Goal: Task Accomplishment & Management: Use online tool/utility

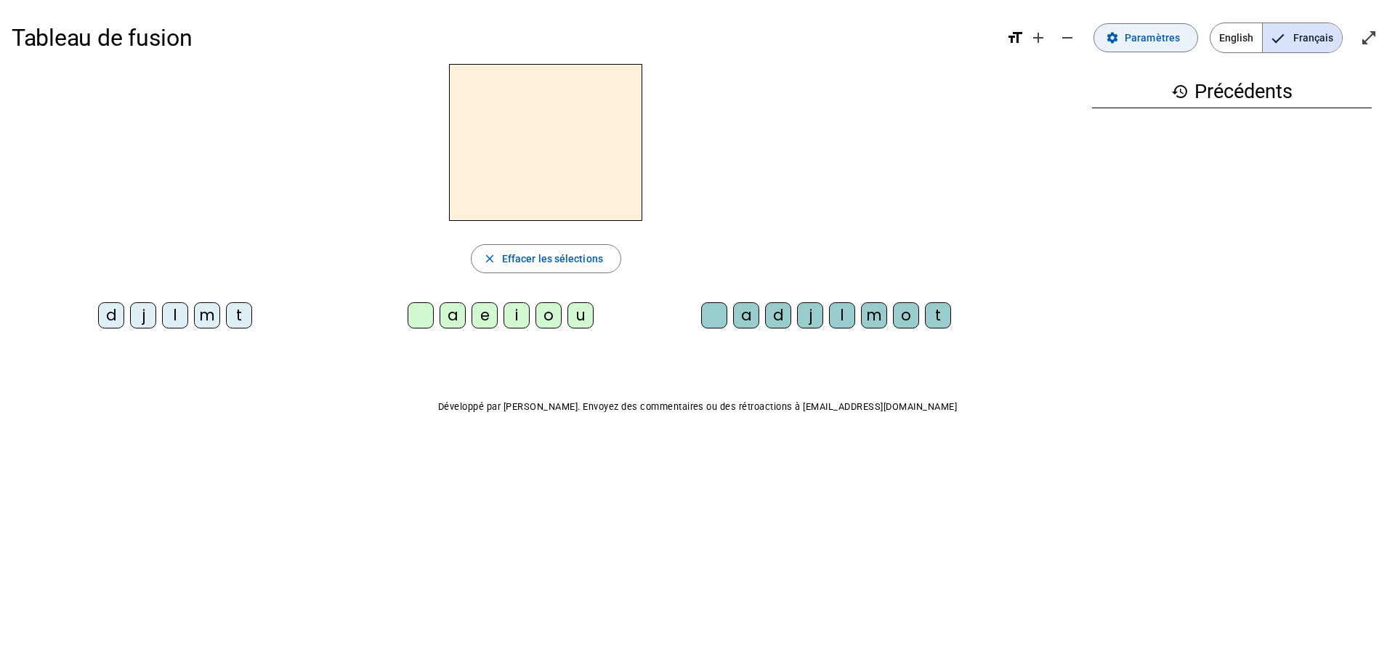
click at [1150, 37] on span "Paramètres" at bounding box center [1152, 37] width 55 height 17
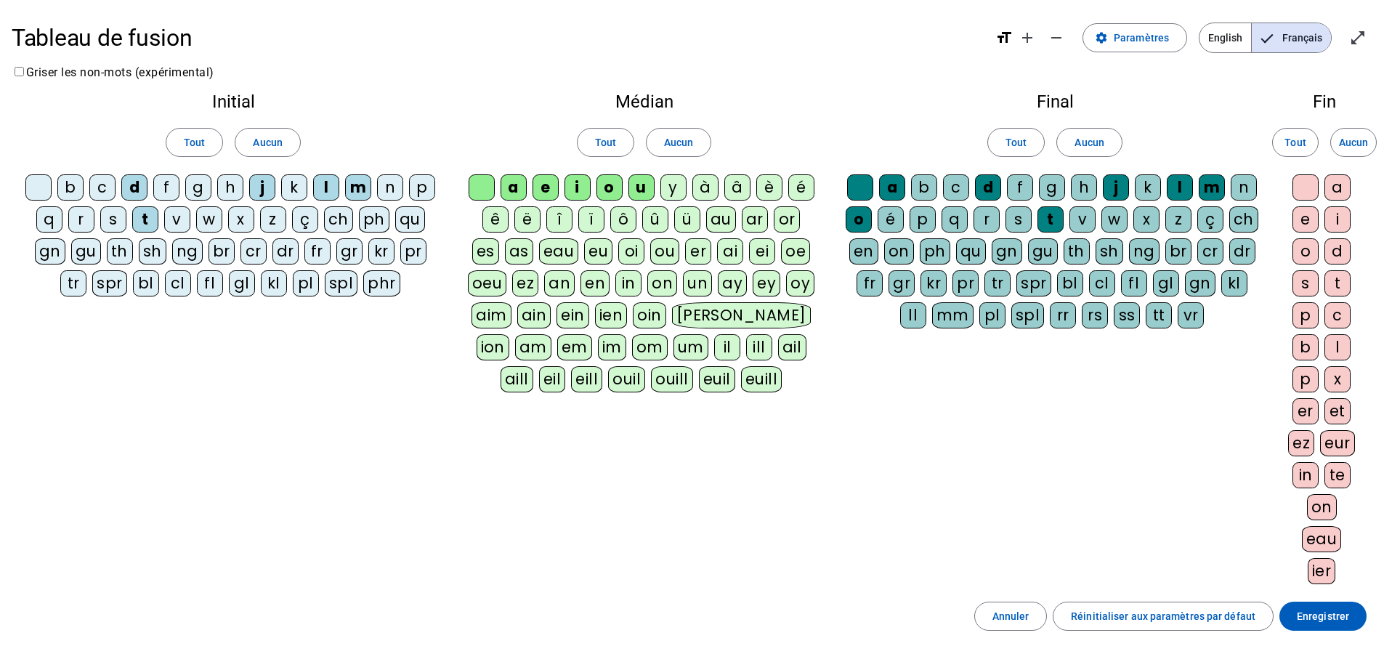
click at [107, 189] on div "c" at bounding box center [102, 187] width 26 height 26
click at [958, 185] on div "c" at bounding box center [956, 187] width 26 height 26
click at [1308, 610] on span "Enregistrer" at bounding box center [1323, 615] width 52 height 17
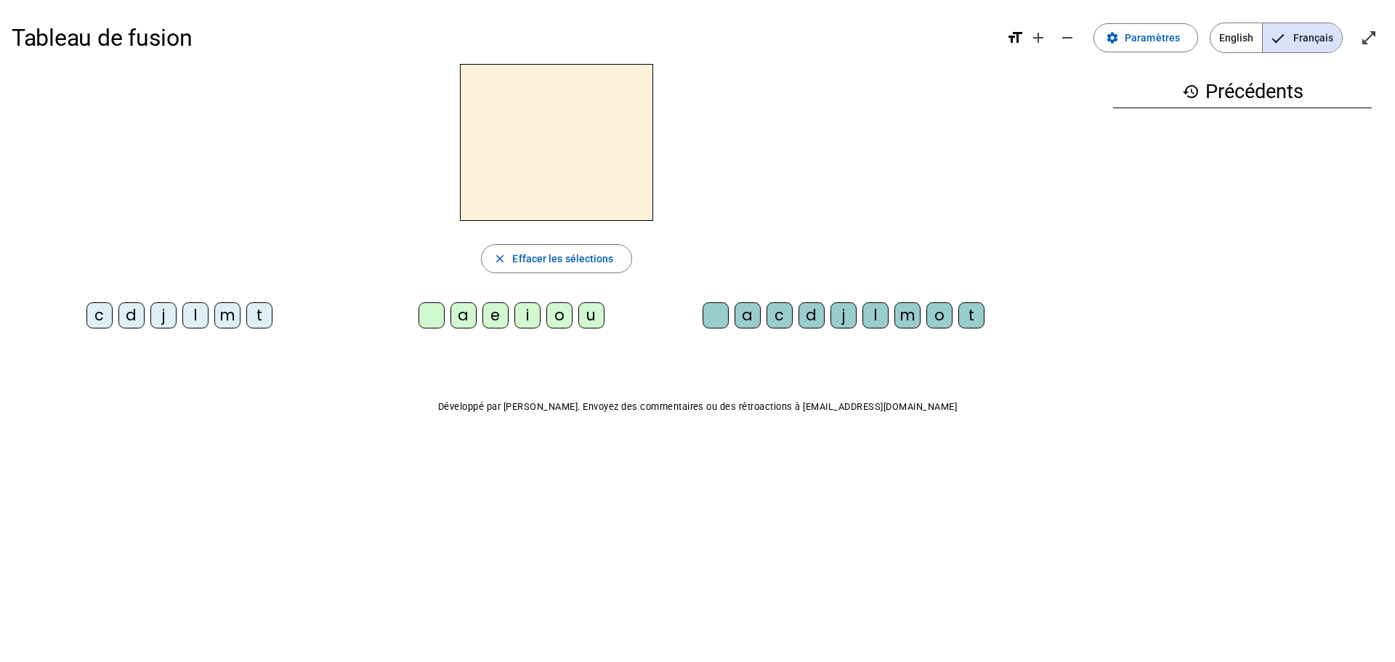
click at [264, 320] on div "t" at bounding box center [259, 315] width 26 height 26
click at [461, 313] on div "a" at bounding box center [463, 315] width 26 height 26
click at [778, 317] on div "c" at bounding box center [779, 315] width 26 height 26
click at [75, 503] on body "Tableau de fusion format_size add remove settings Paramètres English Français o…" at bounding box center [697, 331] width 1395 height 662
click at [660, 347] on div "Tableau de fusion format_size add remove settings Paramètres English Français o…" at bounding box center [697, 246] width 1395 height 493
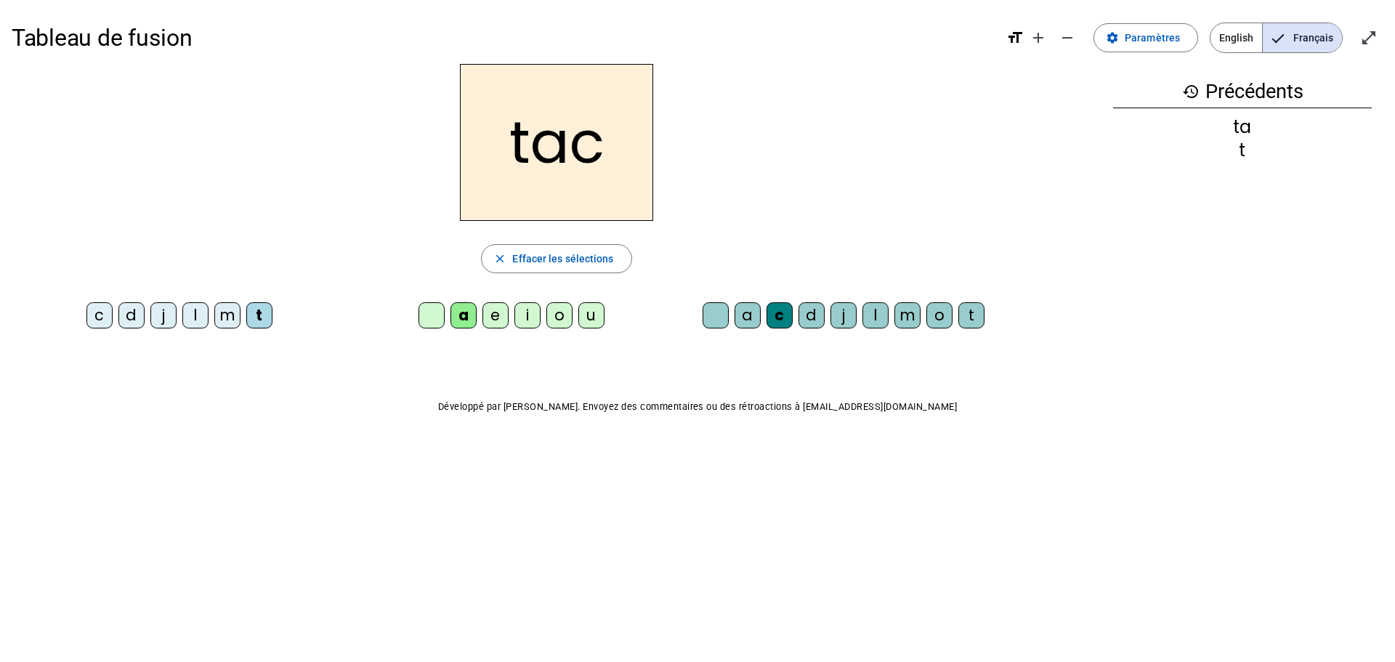
click at [644, 390] on div "Tableau de fusion format_size add remove settings Paramètres English Français o…" at bounding box center [697, 246] width 1395 height 493
click at [659, 346] on div "Tableau de fusion format_size add remove settings Paramètres English Français o…" at bounding box center [697, 246] width 1395 height 493
click at [716, 325] on div at bounding box center [715, 315] width 26 height 26
click at [492, 312] on div "e" at bounding box center [495, 315] width 26 height 26
click at [162, 321] on div "j" at bounding box center [163, 315] width 26 height 26
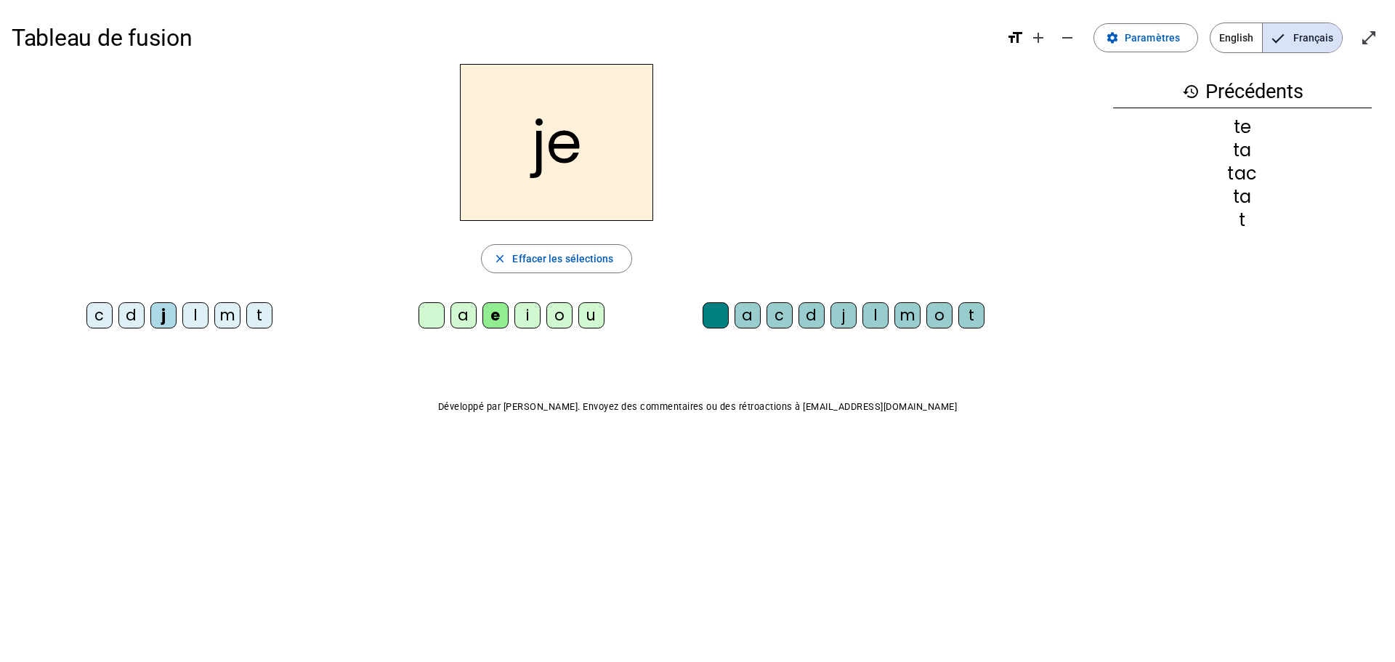
click at [134, 314] on div "d" at bounding box center [131, 315] width 26 height 26
click at [229, 313] on div "m" at bounding box center [227, 315] width 26 height 26
click at [462, 314] on div "a" at bounding box center [463, 315] width 26 height 26
click at [867, 321] on div "l" at bounding box center [875, 315] width 26 height 26
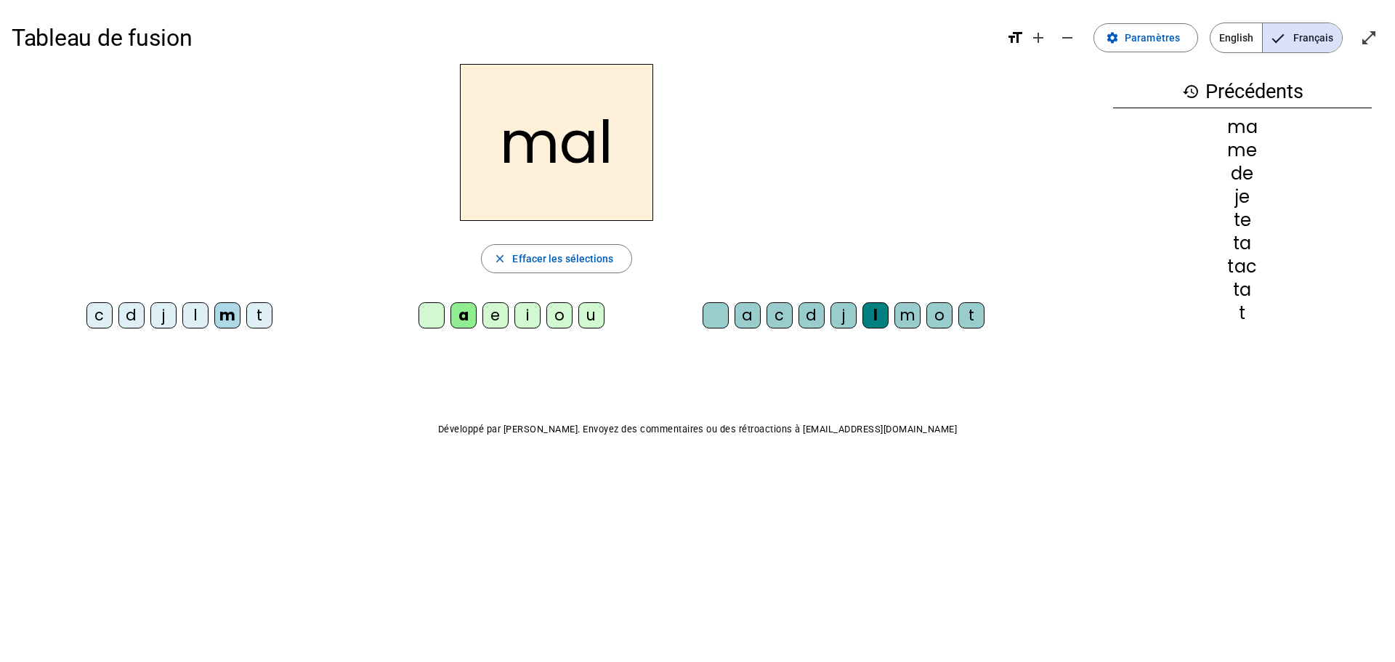
click at [722, 314] on div at bounding box center [715, 315] width 26 height 26
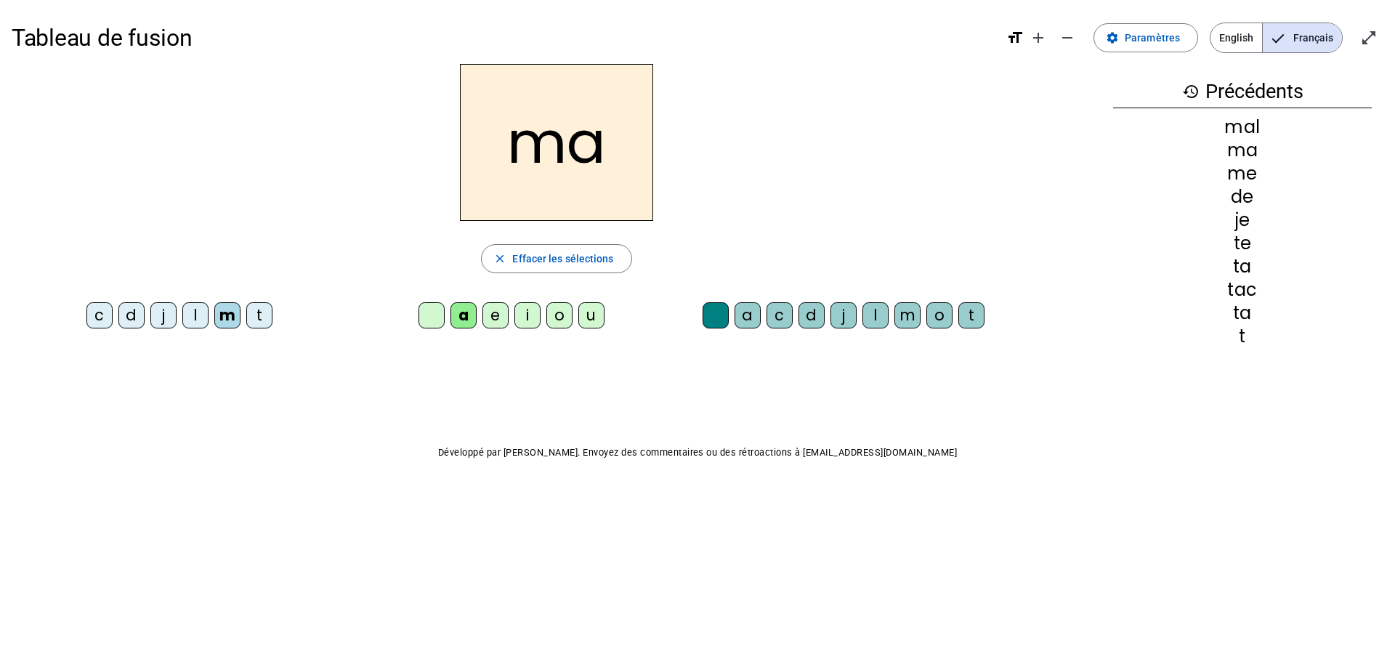
click at [705, 317] on div at bounding box center [715, 315] width 26 height 26
click at [708, 321] on div at bounding box center [715, 315] width 26 height 26
click at [430, 325] on div at bounding box center [431, 315] width 26 height 26
click at [191, 315] on div "l" at bounding box center [195, 315] width 26 height 26
click at [230, 318] on div "m" at bounding box center [227, 315] width 26 height 26
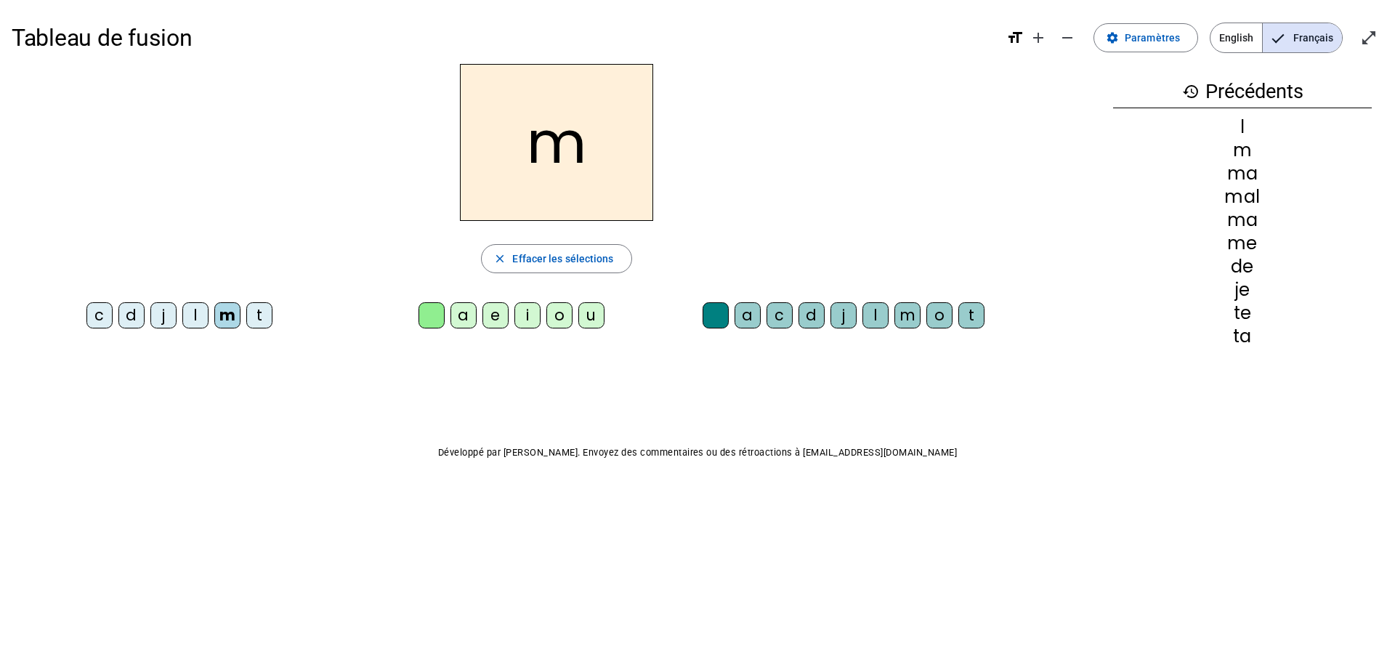
click at [165, 326] on div "j" at bounding box center [163, 315] width 26 height 26
click at [227, 315] on div "m" at bounding box center [227, 315] width 26 height 26
click at [251, 417] on div "Tableau de fusion format_size add remove settings Paramètres English Français o…" at bounding box center [697, 269] width 1395 height 538
click at [194, 314] on div "l" at bounding box center [195, 315] width 26 height 26
click at [464, 325] on div "a" at bounding box center [463, 315] width 26 height 26
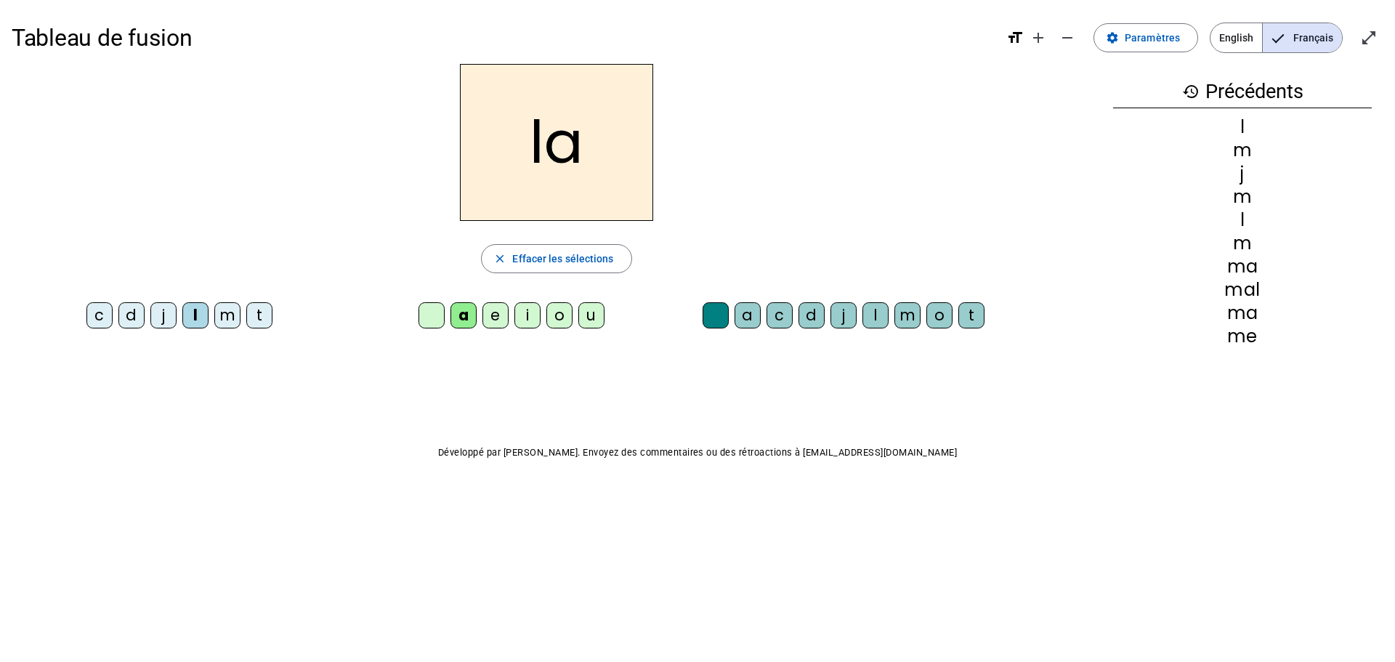
click at [777, 312] on div "c" at bounding box center [779, 315] width 26 height 26
